Goal: Task Accomplishment & Management: Manage account settings

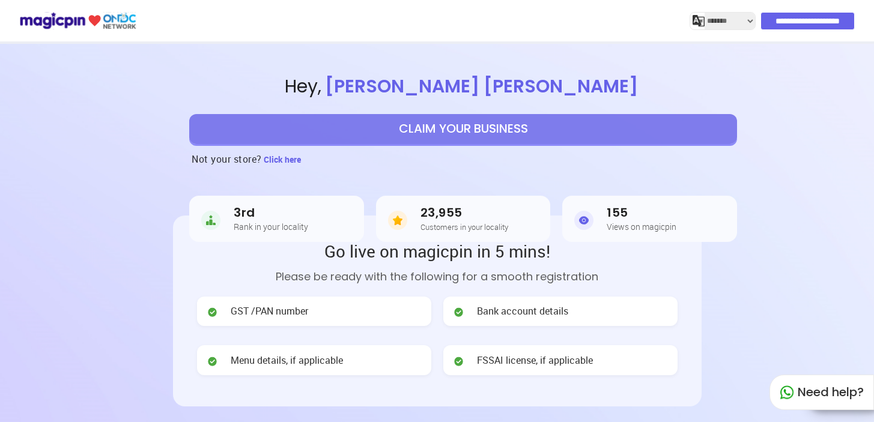
select select "*******"
click at [808, 22] on input "**********" at bounding box center [807, 21] width 93 height 17
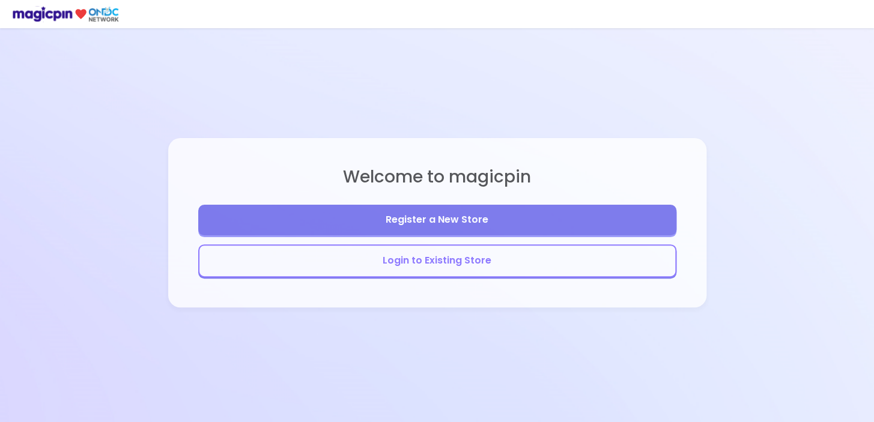
click at [528, 255] on button "Login to Existing Store" at bounding box center [437, 260] width 478 height 33
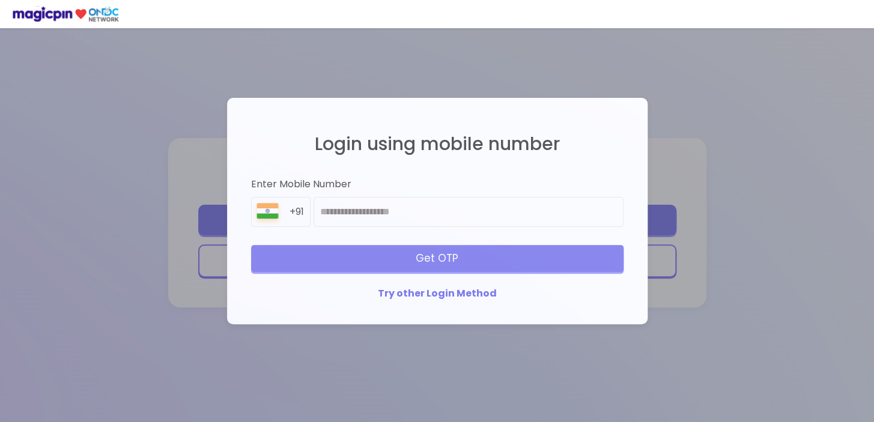
click at [768, 196] on div "Login using mobile number Enter Mobile Number +91 Get OTP Try other Login Method" at bounding box center [437, 211] width 874 height 422
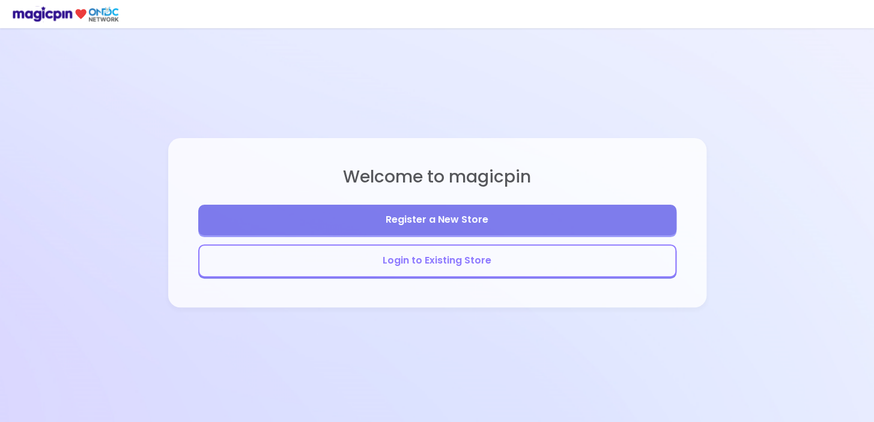
click at [489, 258] on button "Login to Existing Store" at bounding box center [437, 260] width 478 height 33
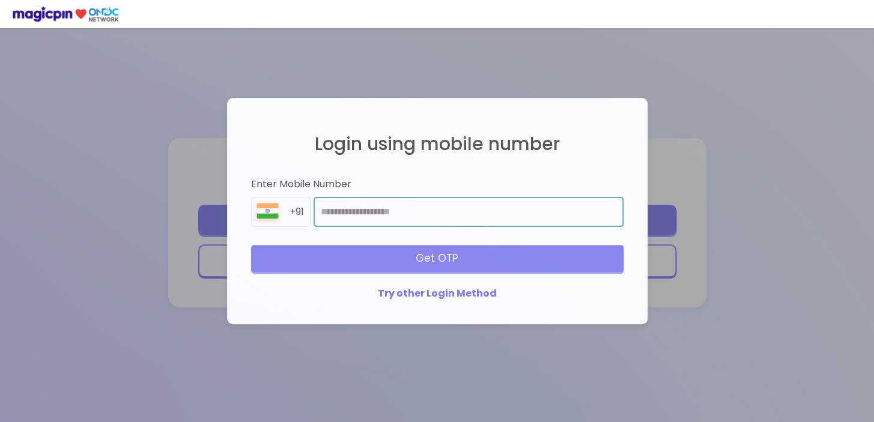
click at [455, 219] on input "number" at bounding box center [467, 212] width 309 height 30
click at [456, 220] on input "number" at bounding box center [467, 212] width 309 height 30
click at [426, 207] on input "number" at bounding box center [467, 212] width 309 height 30
click at [349, 210] on input "number" at bounding box center [467, 212] width 309 height 30
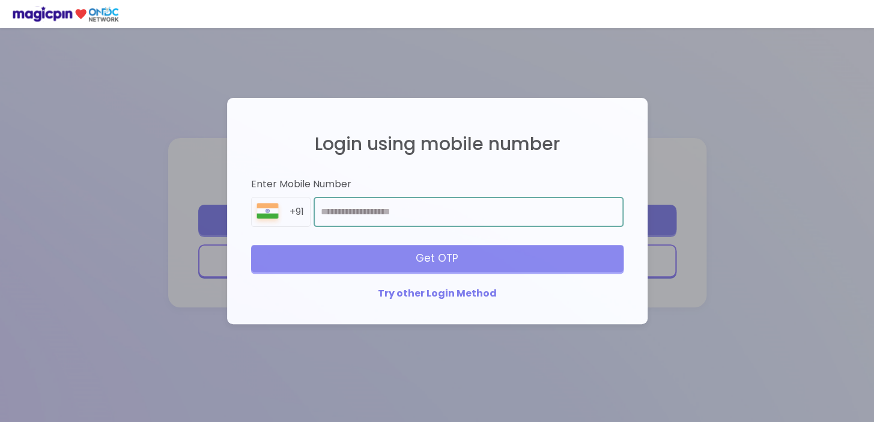
click at [414, 217] on input "number" at bounding box center [467, 212] width 309 height 30
click at [468, 219] on input "number" at bounding box center [467, 212] width 309 height 30
click at [440, 206] on input "number" at bounding box center [467, 212] width 309 height 30
click at [418, 210] on input "number" at bounding box center [467, 212] width 309 height 30
click at [396, 220] on input "number" at bounding box center [467, 212] width 309 height 30
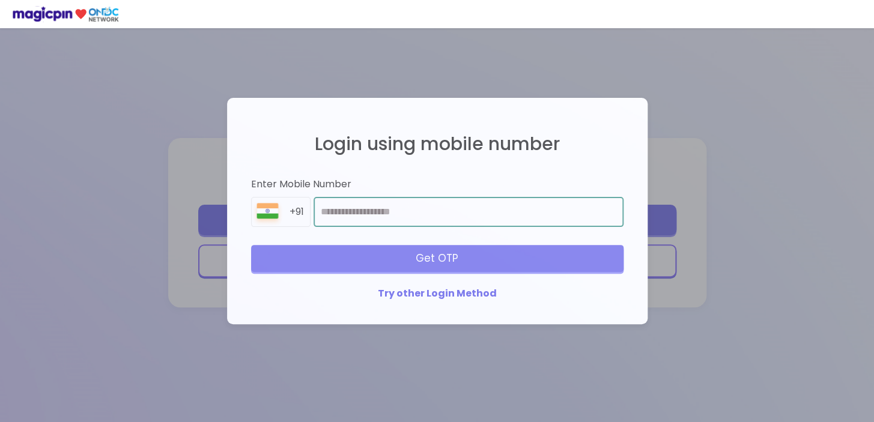
click at [420, 211] on input "number" at bounding box center [467, 212] width 309 height 30
click at [421, 210] on input "number" at bounding box center [467, 212] width 309 height 30
drag, startPoint x: 369, startPoint y: 204, endPoint x: 364, endPoint y: 215, distance: 11.8
click at [369, 205] on input "number" at bounding box center [467, 212] width 309 height 30
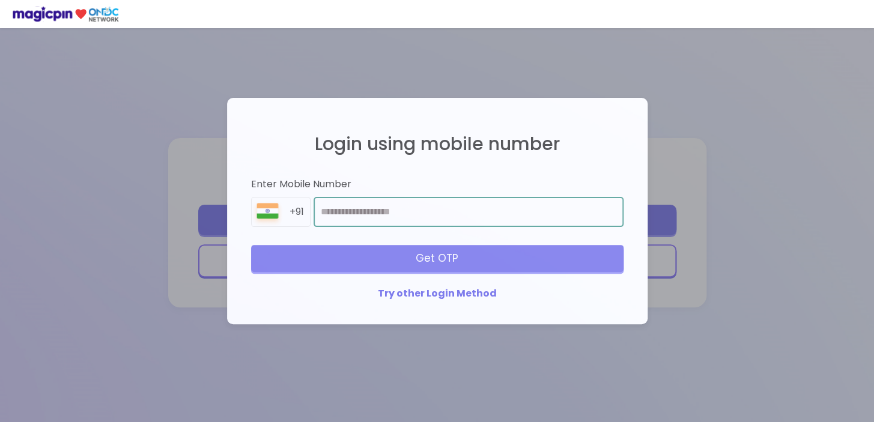
click at [364, 215] on input "number" at bounding box center [467, 212] width 309 height 30
click at [366, 214] on input "number" at bounding box center [467, 212] width 309 height 30
click at [366, 213] on input "number" at bounding box center [467, 212] width 309 height 30
click at [366, 210] on input "number" at bounding box center [467, 212] width 309 height 30
click at [361, 210] on input "number" at bounding box center [467, 212] width 309 height 30
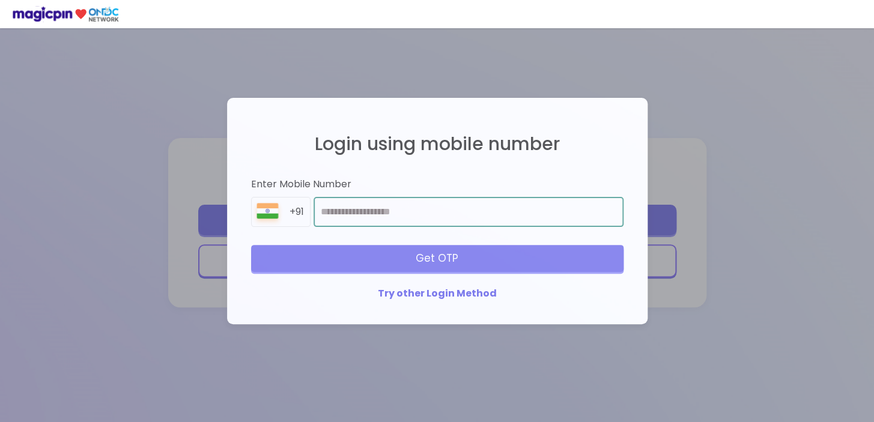
click at [354, 208] on input "number" at bounding box center [467, 212] width 309 height 30
click at [347, 221] on input "number" at bounding box center [467, 212] width 309 height 30
click at [357, 207] on input "number" at bounding box center [467, 212] width 309 height 30
click at [346, 207] on input "number" at bounding box center [467, 212] width 309 height 30
click at [348, 211] on input "number" at bounding box center [467, 212] width 309 height 30
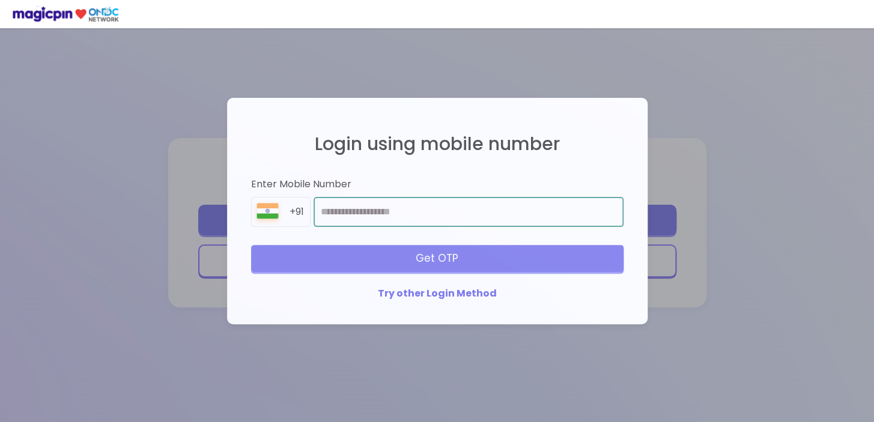
click at [348, 212] on input "number" at bounding box center [467, 212] width 309 height 30
click at [346, 212] on input "number" at bounding box center [467, 212] width 309 height 30
click at [345, 212] on input "number" at bounding box center [467, 212] width 309 height 30
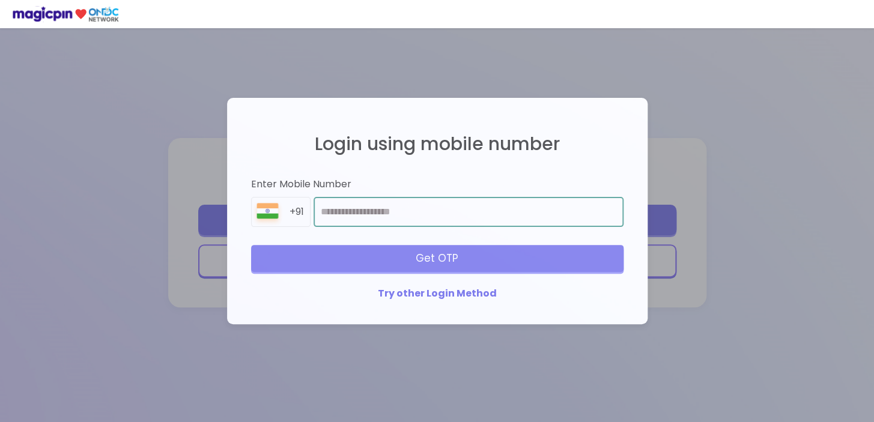
click at [345, 212] on input "number" at bounding box center [467, 212] width 309 height 30
click at [384, 216] on input "number" at bounding box center [467, 212] width 309 height 30
click at [486, 216] on input "number" at bounding box center [467, 212] width 309 height 30
click at [360, 210] on input "number" at bounding box center [467, 212] width 309 height 30
click at [525, 214] on input "number" at bounding box center [467, 212] width 309 height 30
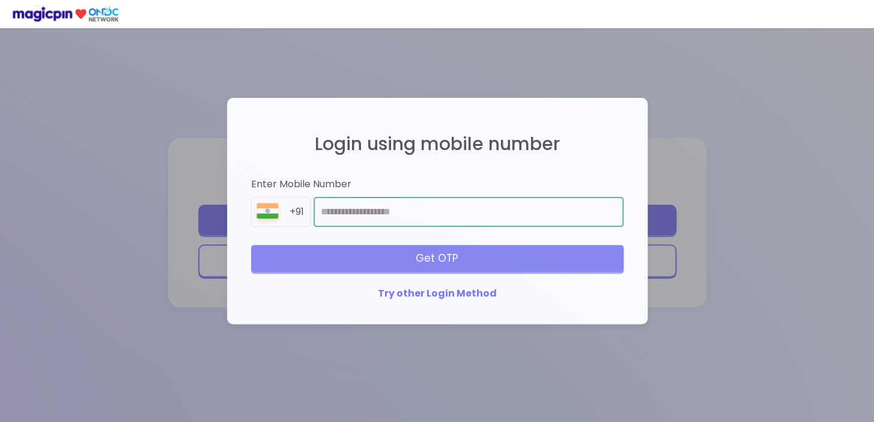
type input "*"
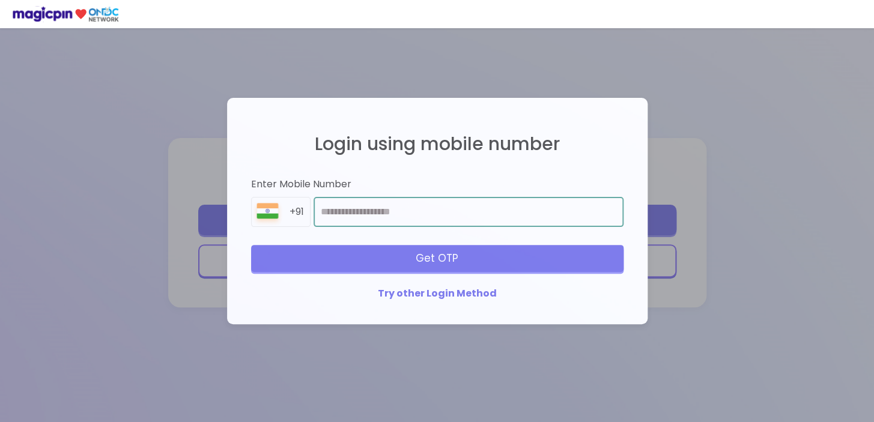
type input "**********"
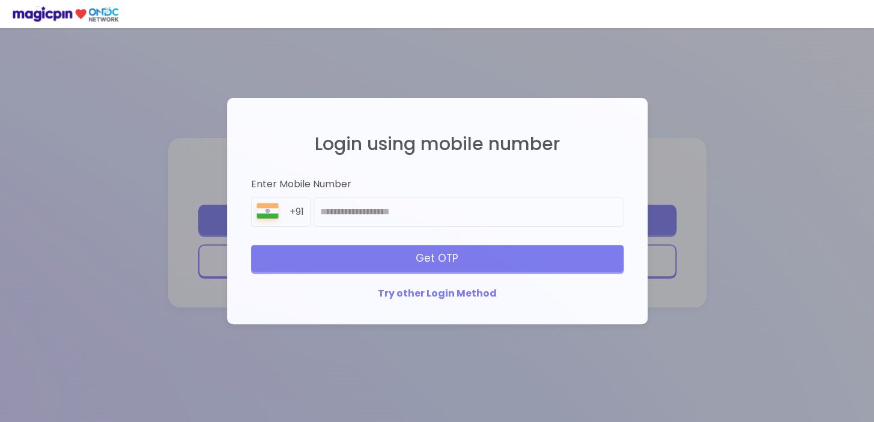
click at [516, 256] on div "Get OTP" at bounding box center [437, 258] width 372 height 26
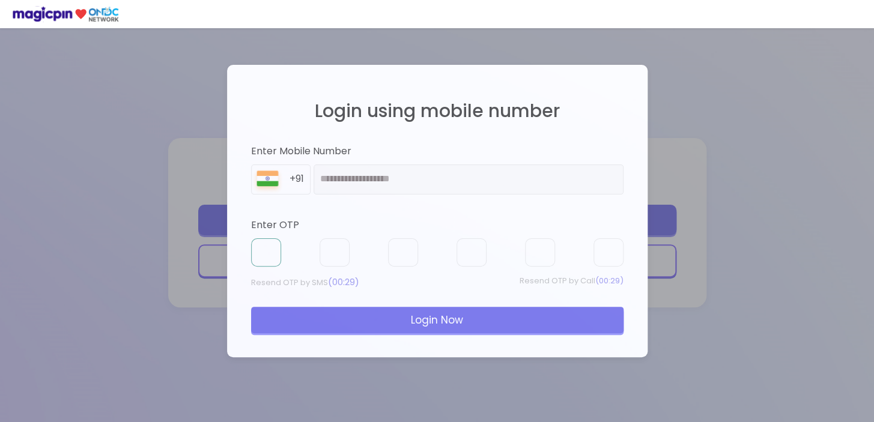
click at [270, 244] on input "text" at bounding box center [266, 252] width 30 height 29
type input "*"
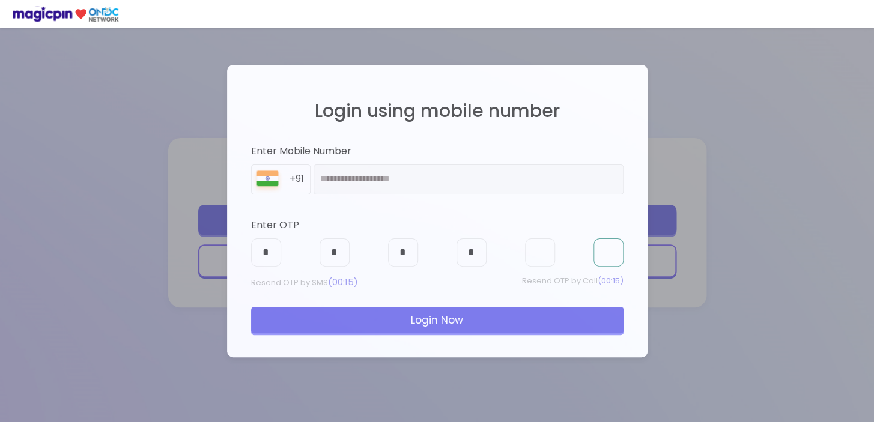
type input "*"
click at [523, 312] on div "Login Now" at bounding box center [437, 320] width 372 height 26
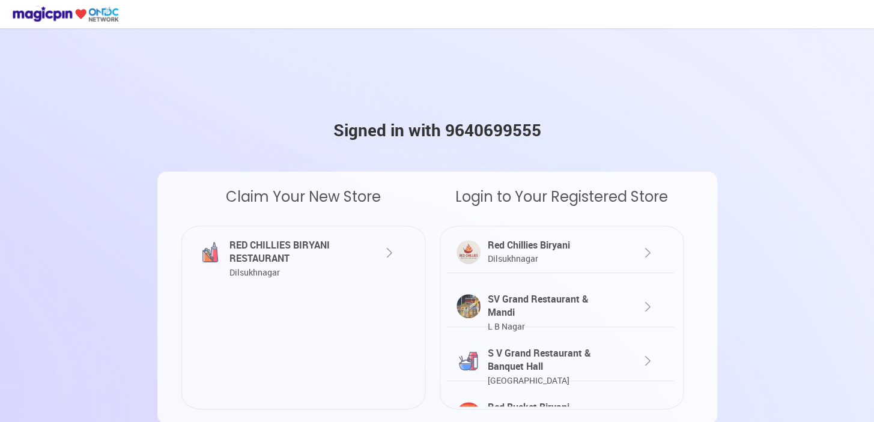
scroll to position [41, 0]
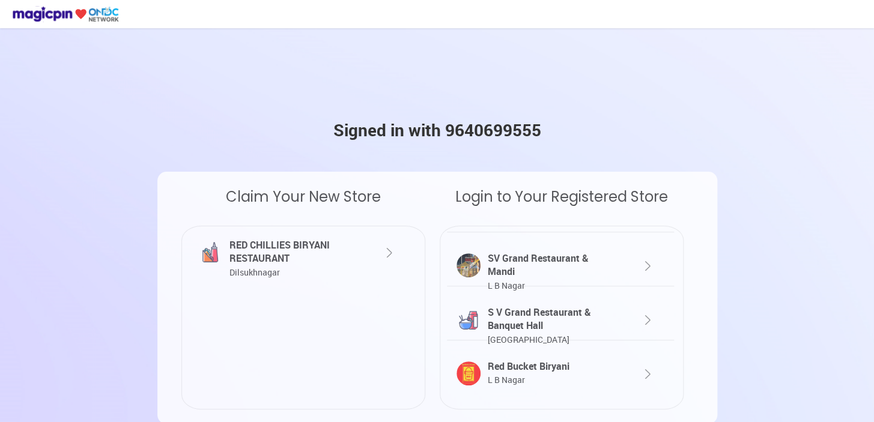
click at [567, 260] on div "SV Grand Restaurant & Mandi [GEOGRAPHIC_DATA]" at bounding box center [551, 272] width 133 height 41
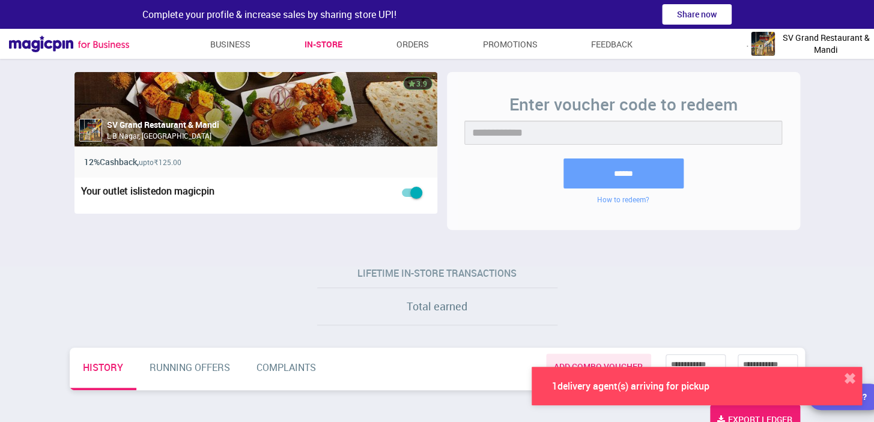
scroll to position [180, 0]
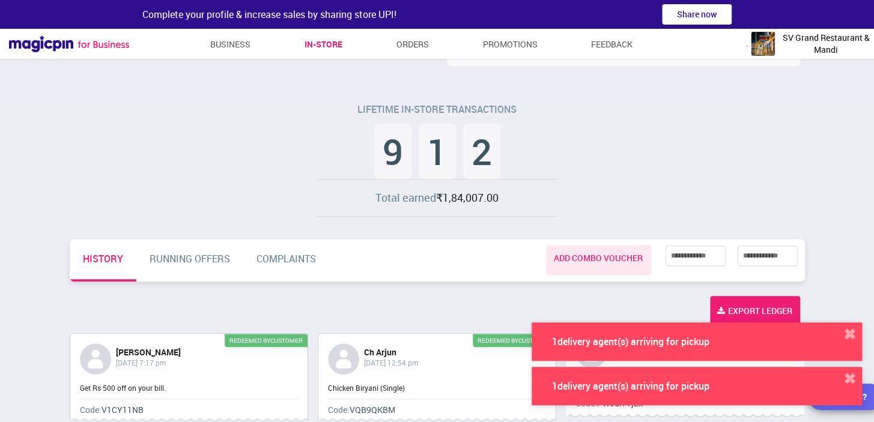
click at [848, 371] on button "✖" at bounding box center [849, 379] width 25 height 24
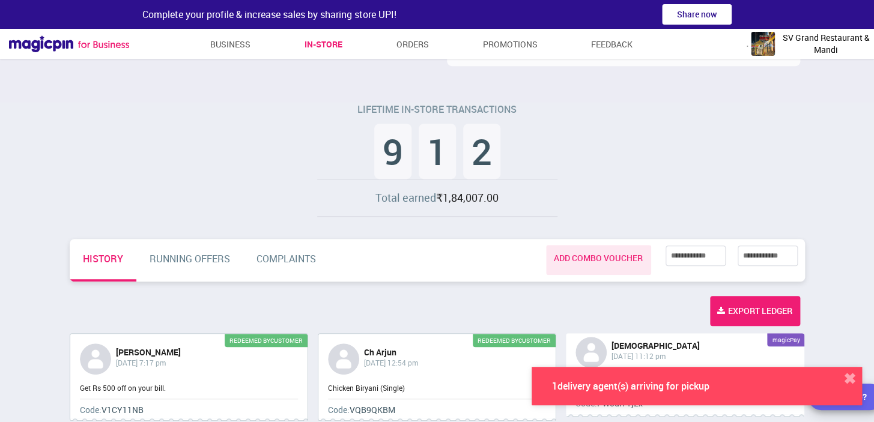
click at [852, 379] on button "✖" at bounding box center [849, 379] width 25 height 24
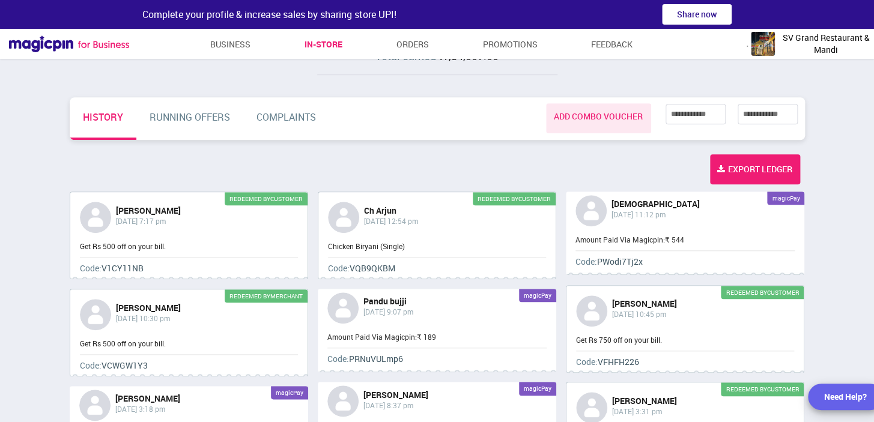
scroll to position [307, 0]
